Goal: Task Accomplishment & Management: Use online tool/utility

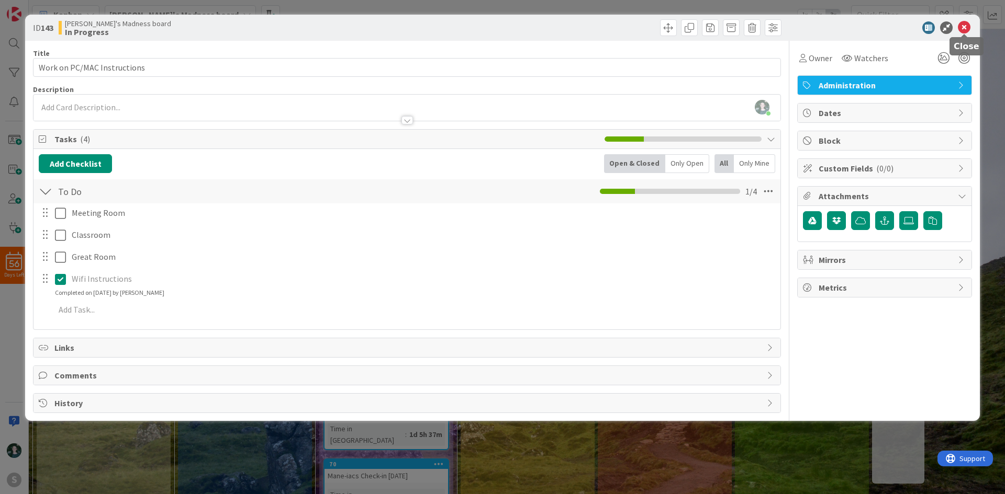
click at [964, 28] on icon at bounding box center [963, 27] width 13 height 13
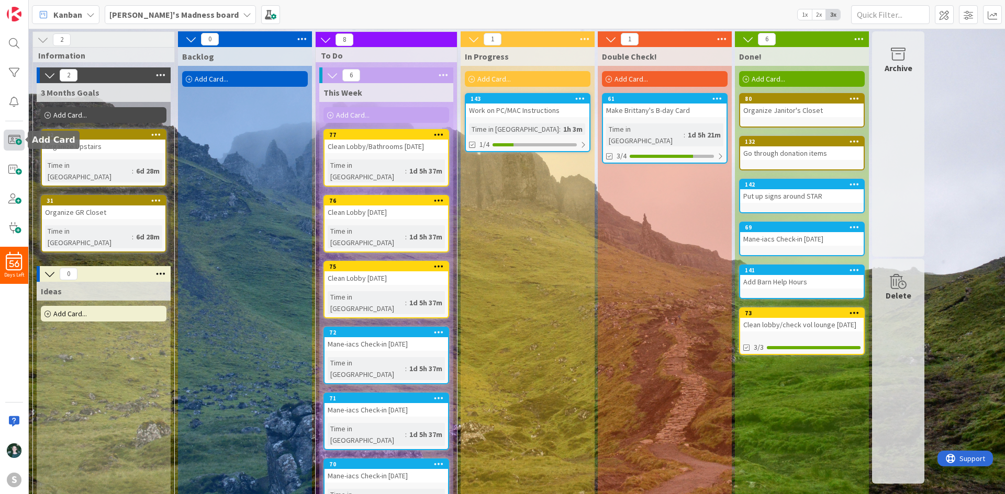
click at [7, 144] on span at bounding box center [14, 140] width 21 height 21
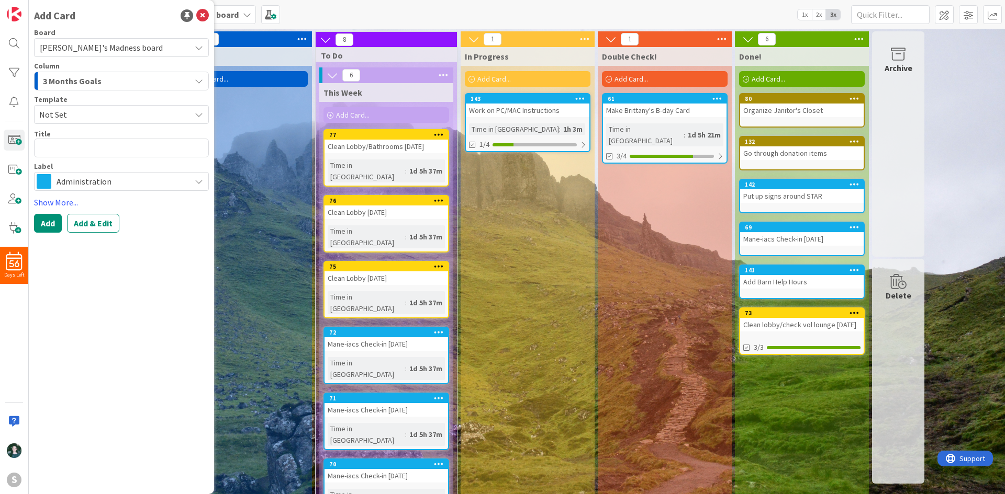
click at [111, 114] on span "Not Set" at bounding box center [110, 115] width 143 height 14
click at [109, 86] on div "3 Months Goals" at bounding box center [115, 81] width 150 height 17
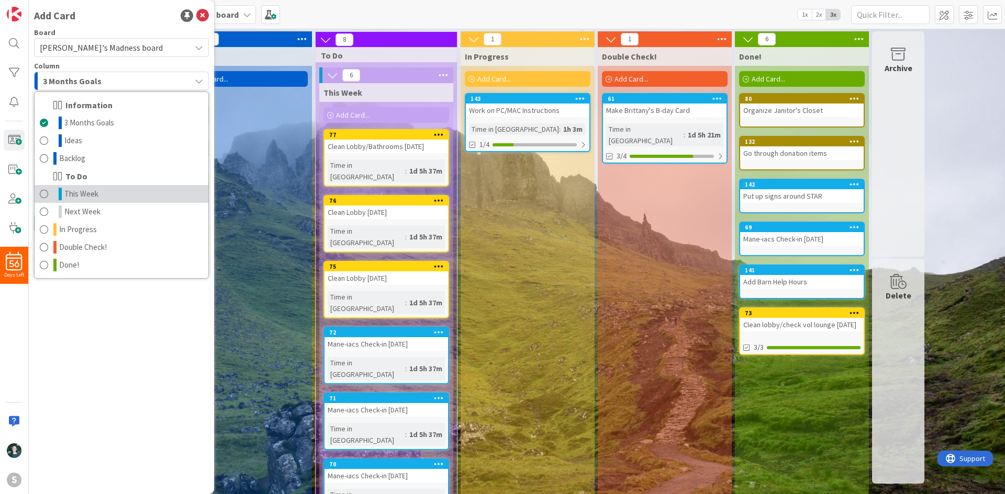
click at [105, 188] on link "This Week" at bounding box center [122, 194] width 174 height 18
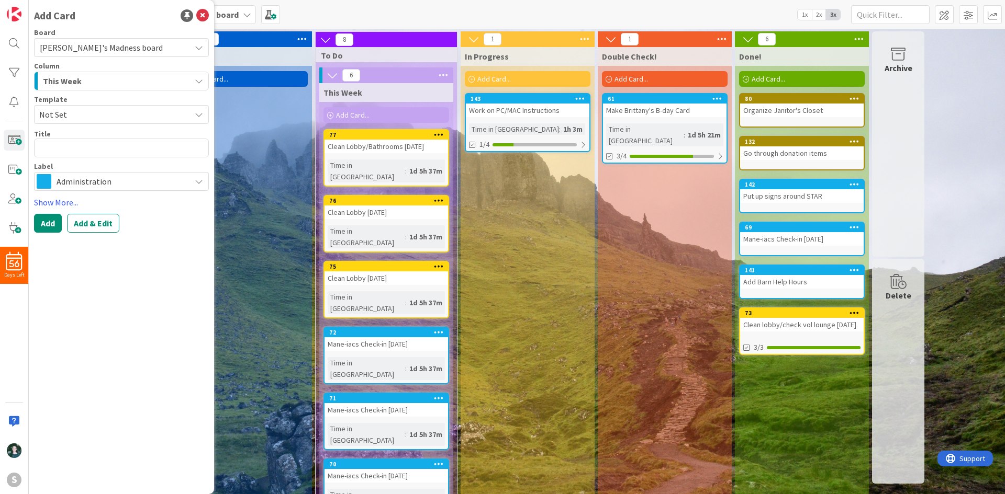
click at [110, 183] on span "Administration" at bounding box center [121, 181] width 129 height 15
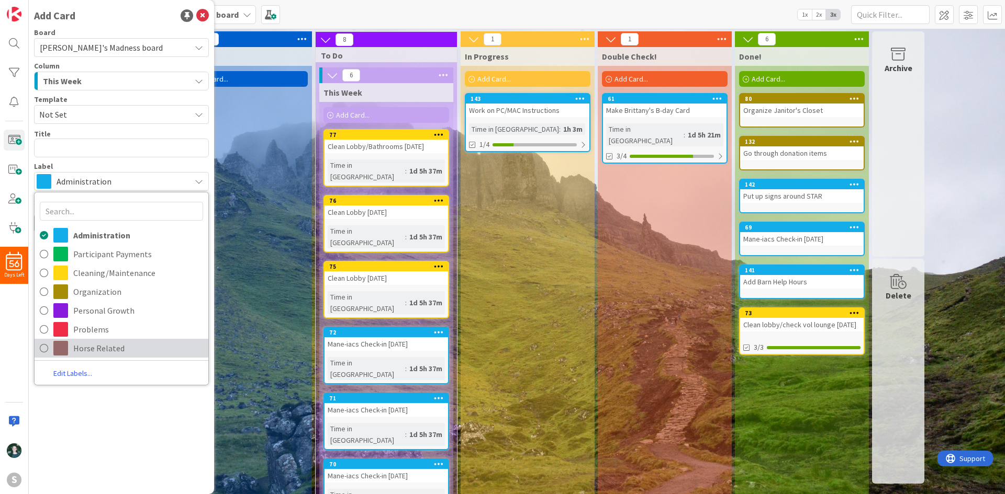
click at [109, 351] on span "Horse Related" at bounding box center [138, 349] width 130 height 16
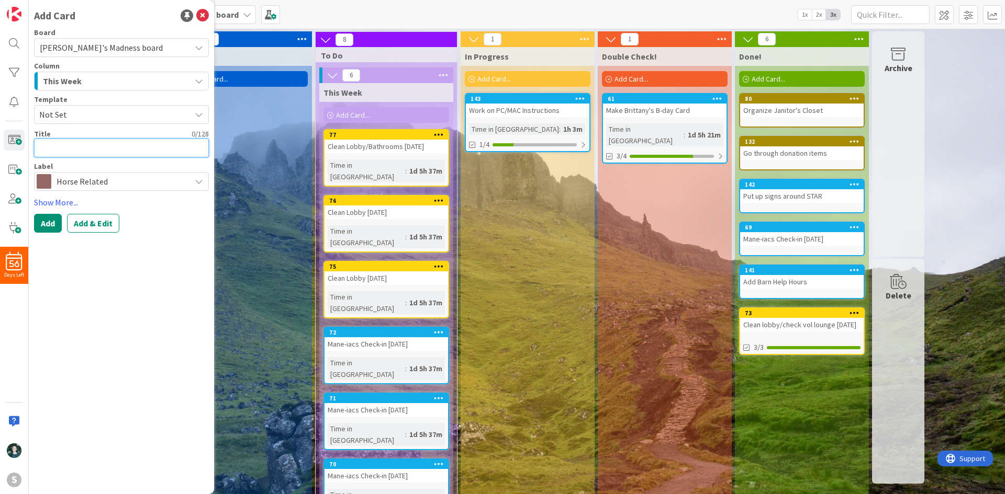
click at [119, 151] on textarea at bounding box center [121, 148] width 175 height 19
type textarea "x"
type textarea "R"
type textarea "x"
type textarea "Ri"
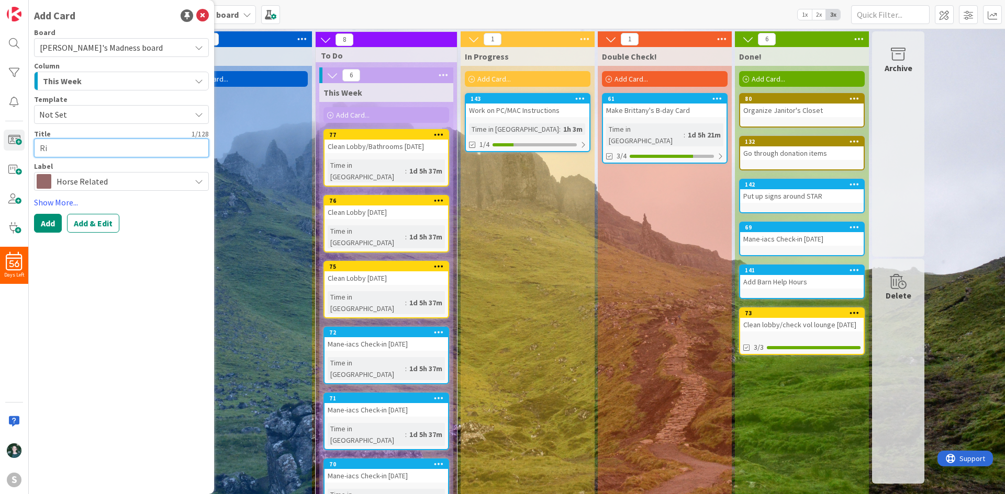
type textarea "x"
type textarea "Rid"
type textarea "x"
type textarea "Ride"
type textarea "x"
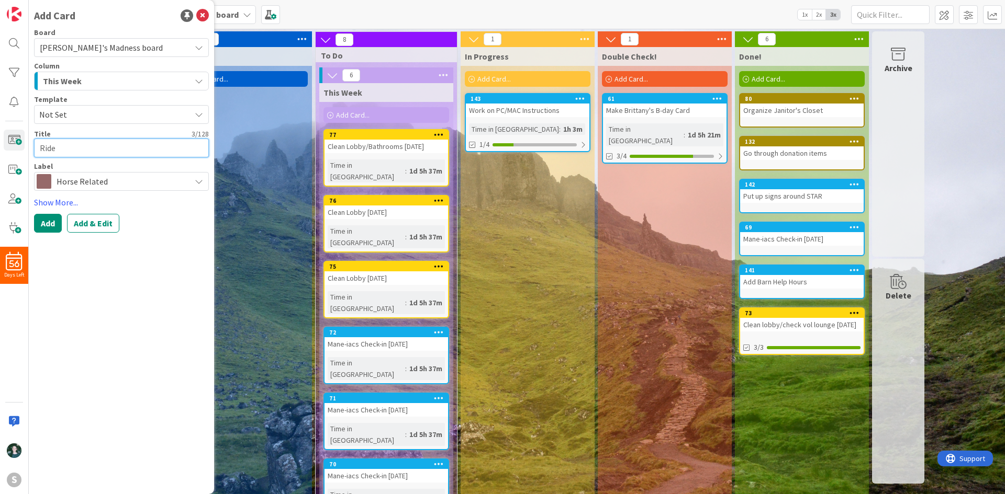
type textarea "Ride"
type textarea "x"
type textarea "Ride f"
type textarea "x"
type textarea "Ride fo"
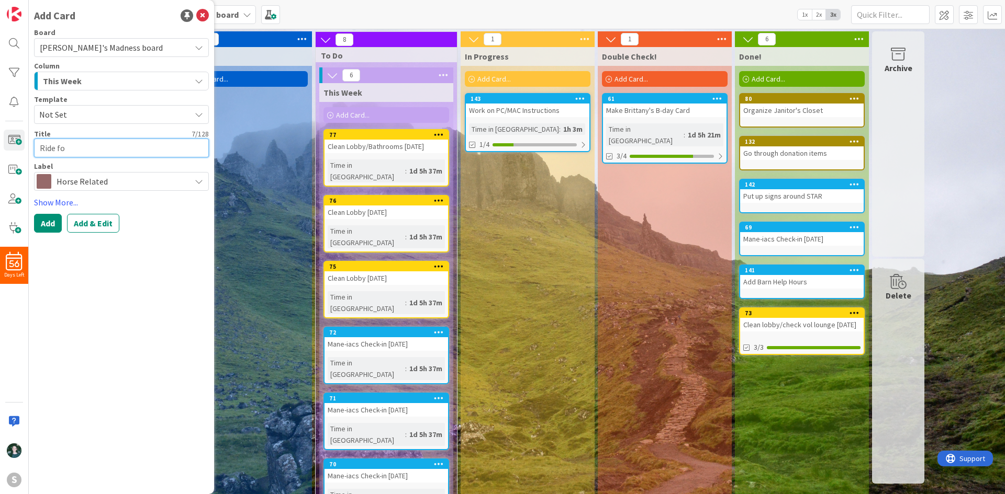
type textarea "x"
type textarea "Ride for"
type textarea "x"
type textarea "Ride for"
type textarea "x"
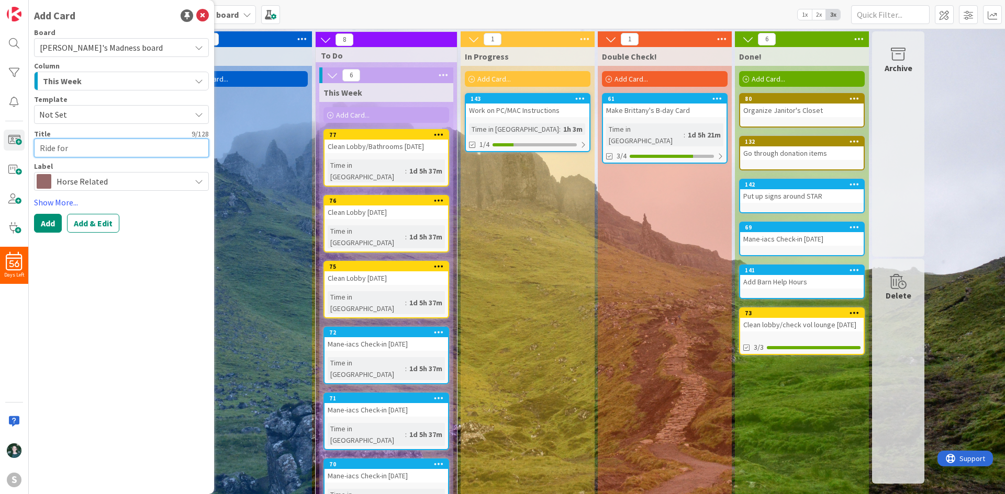
type textarea "Ride for J"
type textarea "x"
type textarea "Ride for Ju"
type textarea "x"
type textarea "Ride for [DATE]"
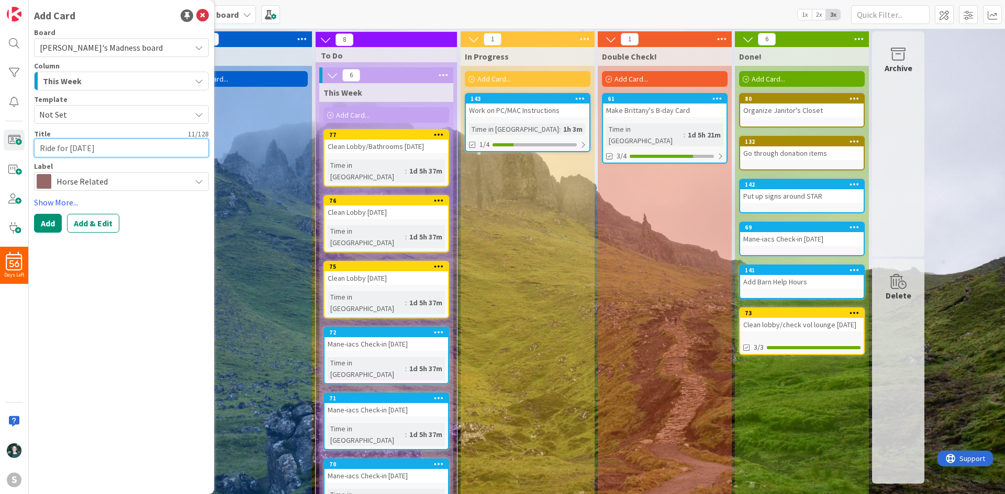
type textarea "x"
type textarea "Ride for Juli"
type textarea "x"
type textarea "Ride for [PERSON_NAME]"
click at [48, 226] on button "Add" at bounding box center [48, 223] width 28 height 19
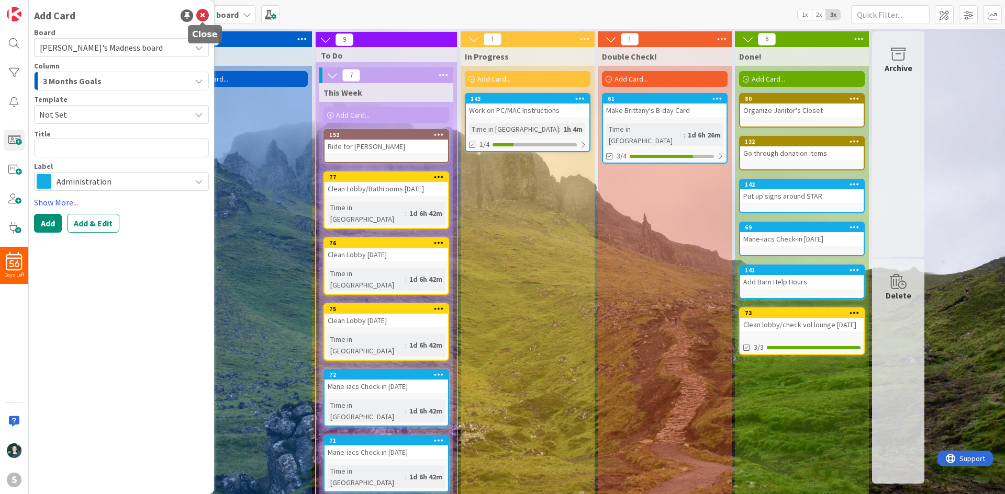
click at [203, 12] on icon at bounding box center [202, 15] width 13 height 13
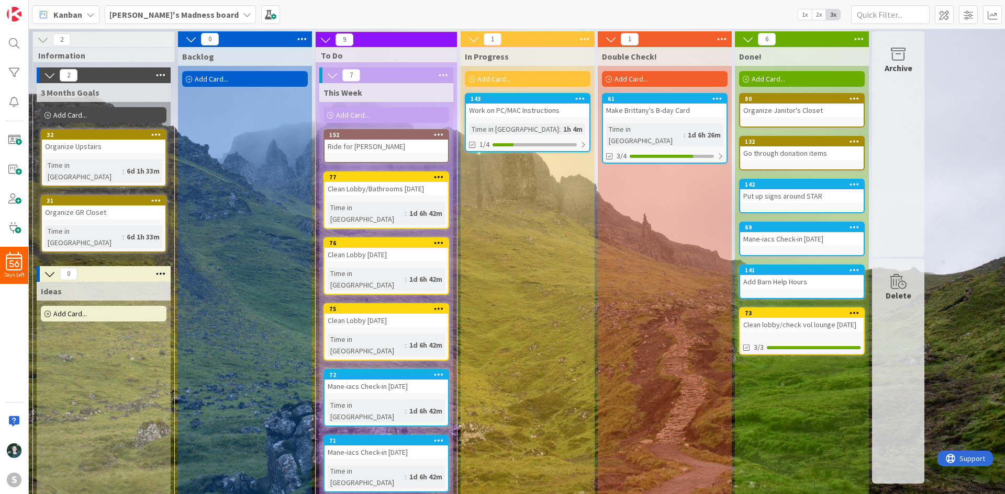
click at [305, 38] on icon at bounding box center [302, 39] width 14 height 16
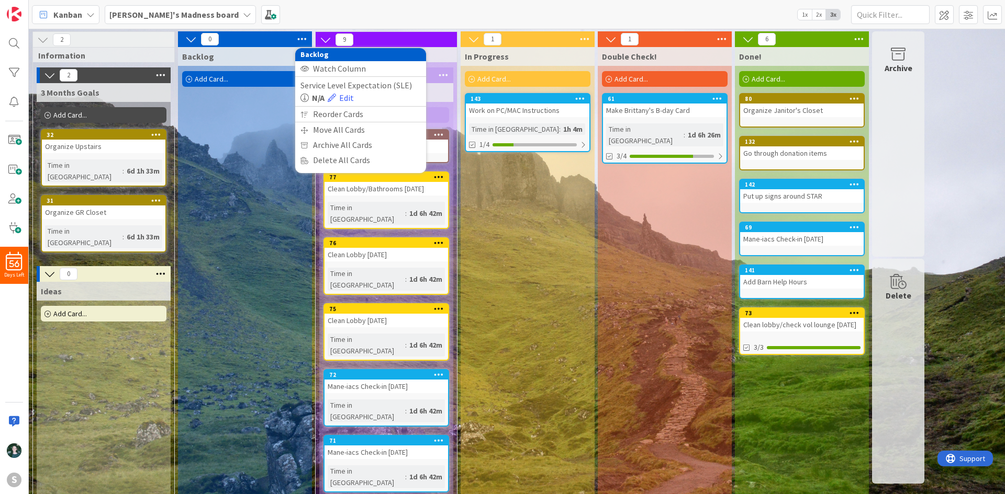
click at [618, 14] on div "[PERSON_NAME]'s Madness board 1x 2x 3x" at bounding box center [517, 14] width 976 height 29
